Goal: Information Seeking & Learning: Check status

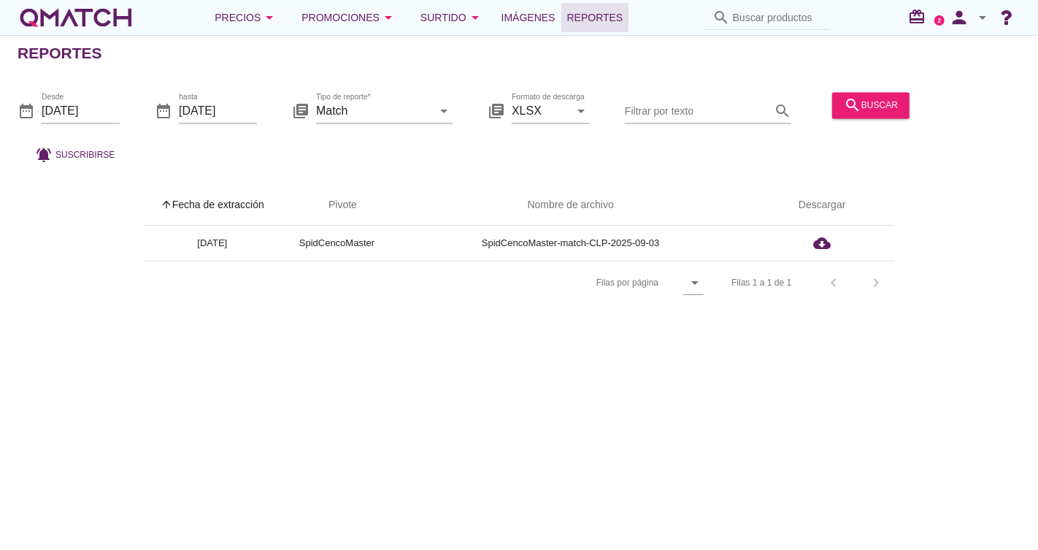
click at [757, 32] on div "Precios arrow_drop_down Promociones arrow_drop_down Surtido arrow_drop_down Imá…" at bounding box center [519, 17] width 1038 height 35
click at [758, 21] on input "Buscar productos" at bounding box center [777, 17] width 89 height 23
paste input "7802130002953"
type input "7802130002953"
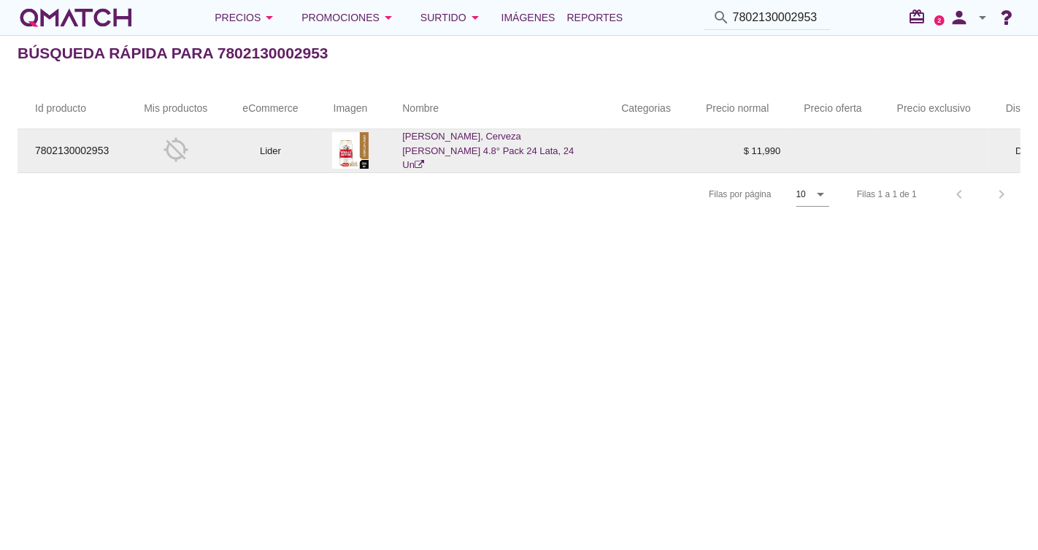
click at [276, 143] on td "Lider" at bounding box center [270, 150] width 91 height 43
click at [470, 153] on link "[PERSON_NAME], Cerveza [PERSON_NAME] 4.8° Pack 24 Lata, 24 Un" at bounding box center [488, 150] width 172 height 39
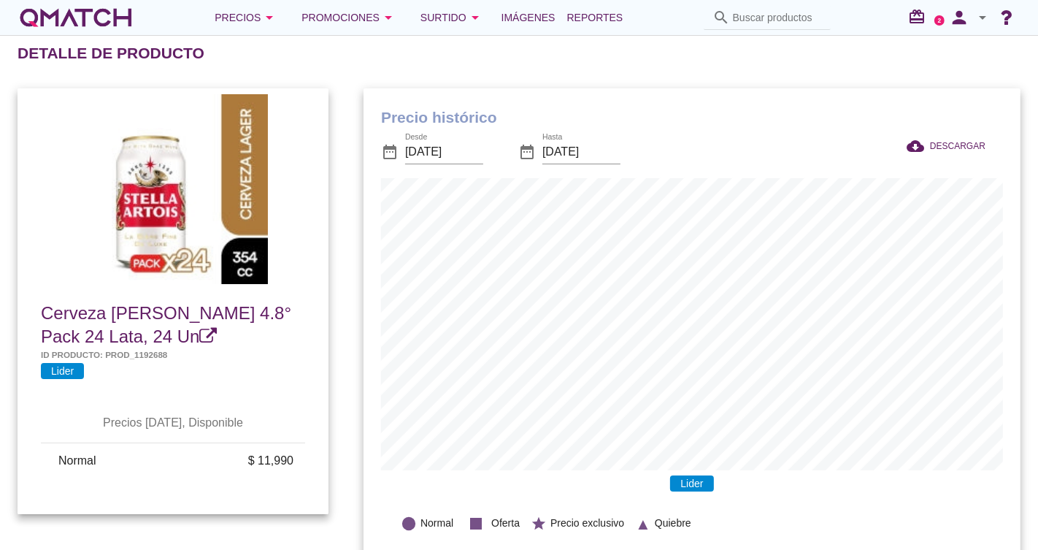
scroll to position [479, 657]
click at [448, 155] on input "[DATE]" at bounding box center [444, 151] width 78 height 23
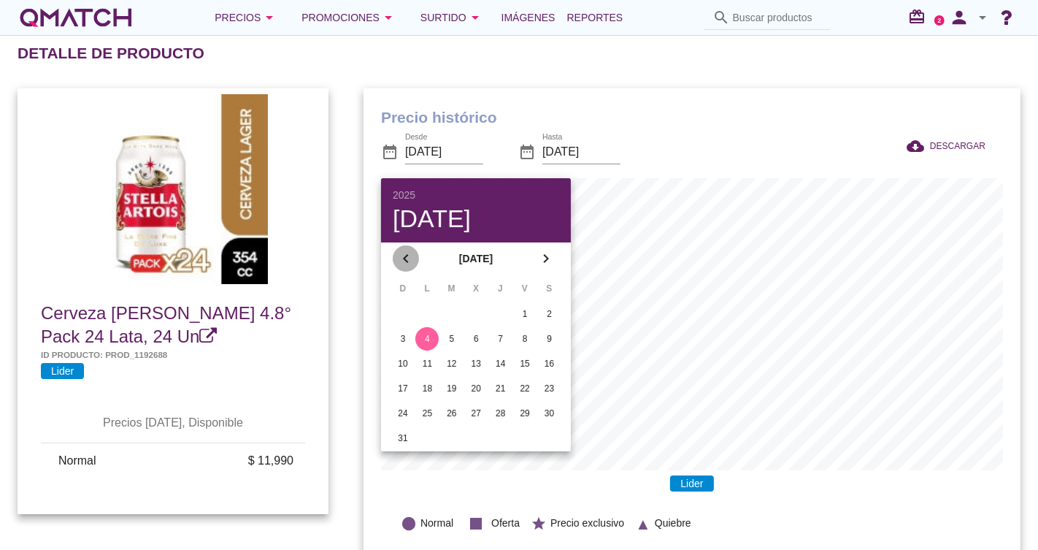
click at [407, 253] on icon "chevron_left" at bounding box center [406, 259] width 18 height 18
click at [408, 253] on icon "chevron_left" at bounding box center [406, 259] width 18 height 18
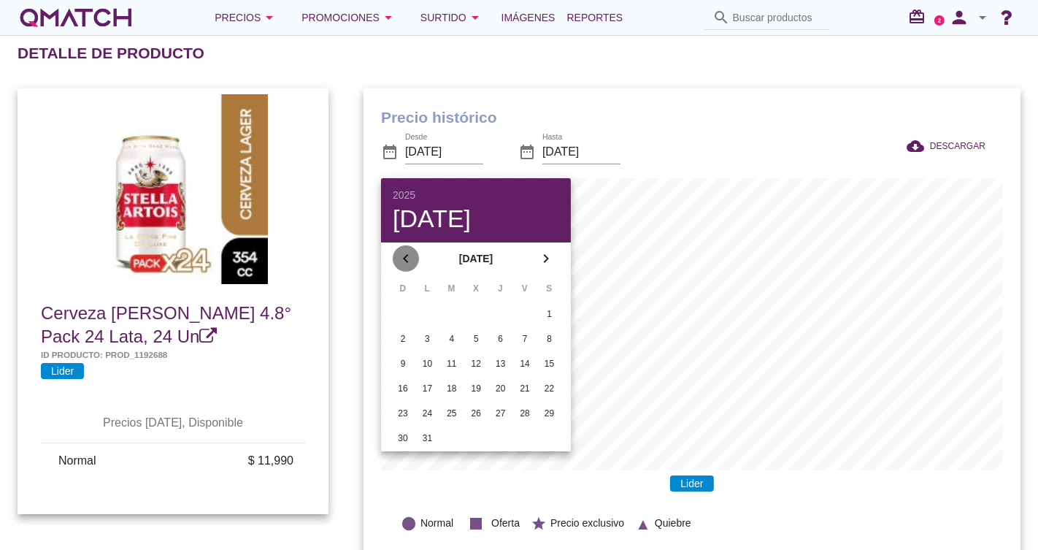
click at [408, 253] on icon "chevron_left" at bounding box center [406, 259] width 18 height 18
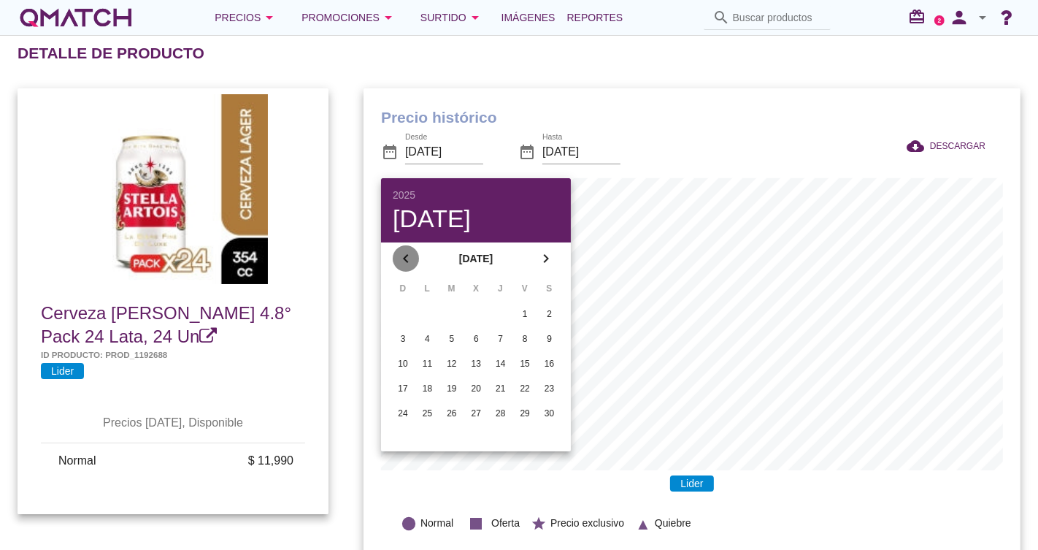
click at [408, 253] on icon "chevron_left" at bounding box center [406, 259] width 18 height 18
click at [414, 312] on td "1" at bounding box center [402, 313] width 23 height 23
click at [408, 313] on div "1" at bounding box center [402, 313] width 23 height 13
type input "[DATE]"
click at [782, 80] on div "Precio histórico date_range Desde [DATE] date_range Hasta [DATE] cloud_download…" at bounding box center [692, 328] width 692 height 514
